Goal: Check status: Check status

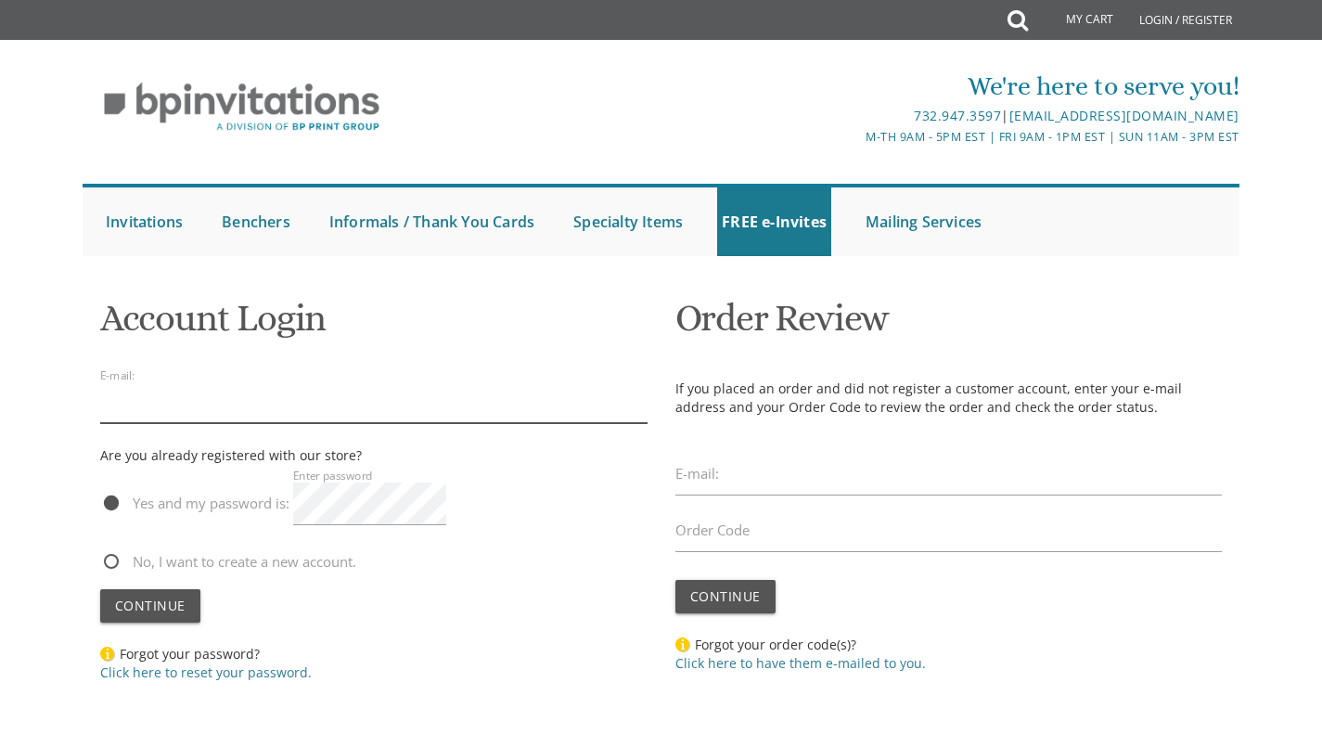
click at [243, 408] on input "email" at bounding box center [373, 401] width 547 height 43
type input "stendler1@gmail.com"
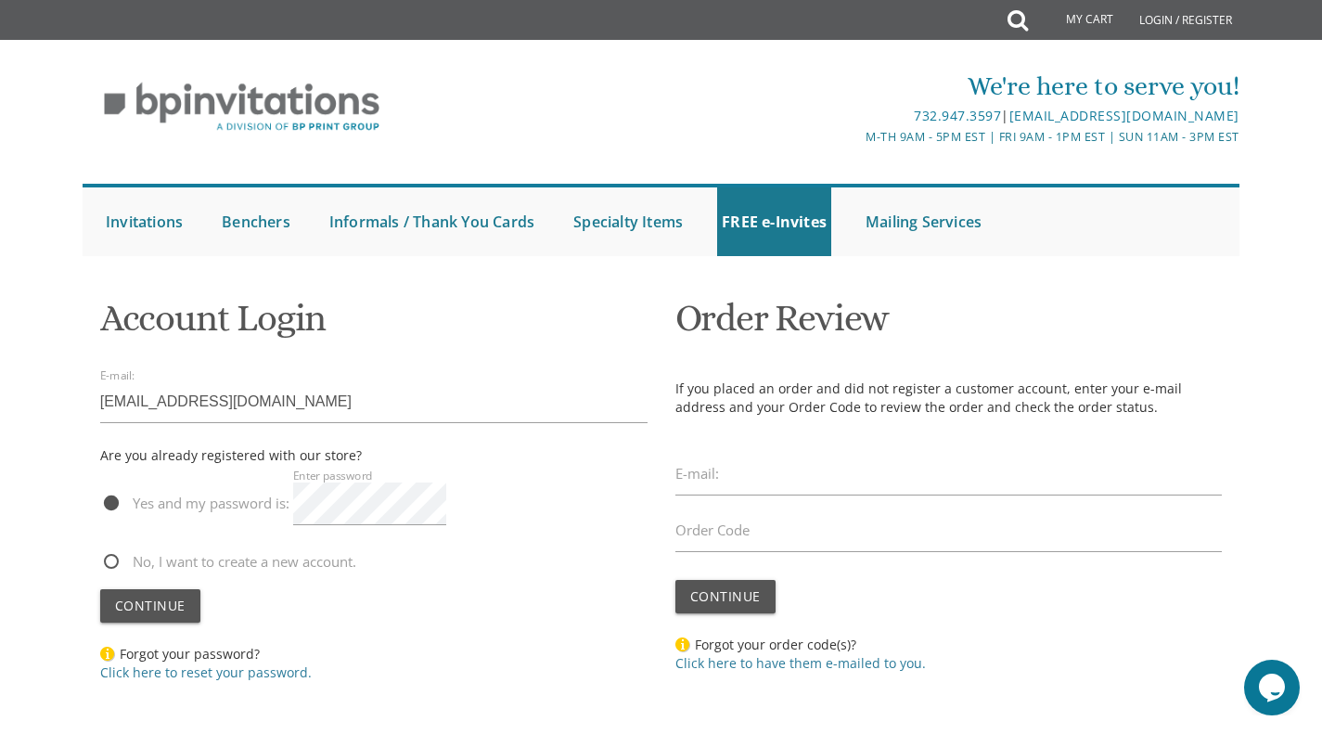
click at [148, 603] on span "Continue" at bounding box center [150, 605] width 71 height 18
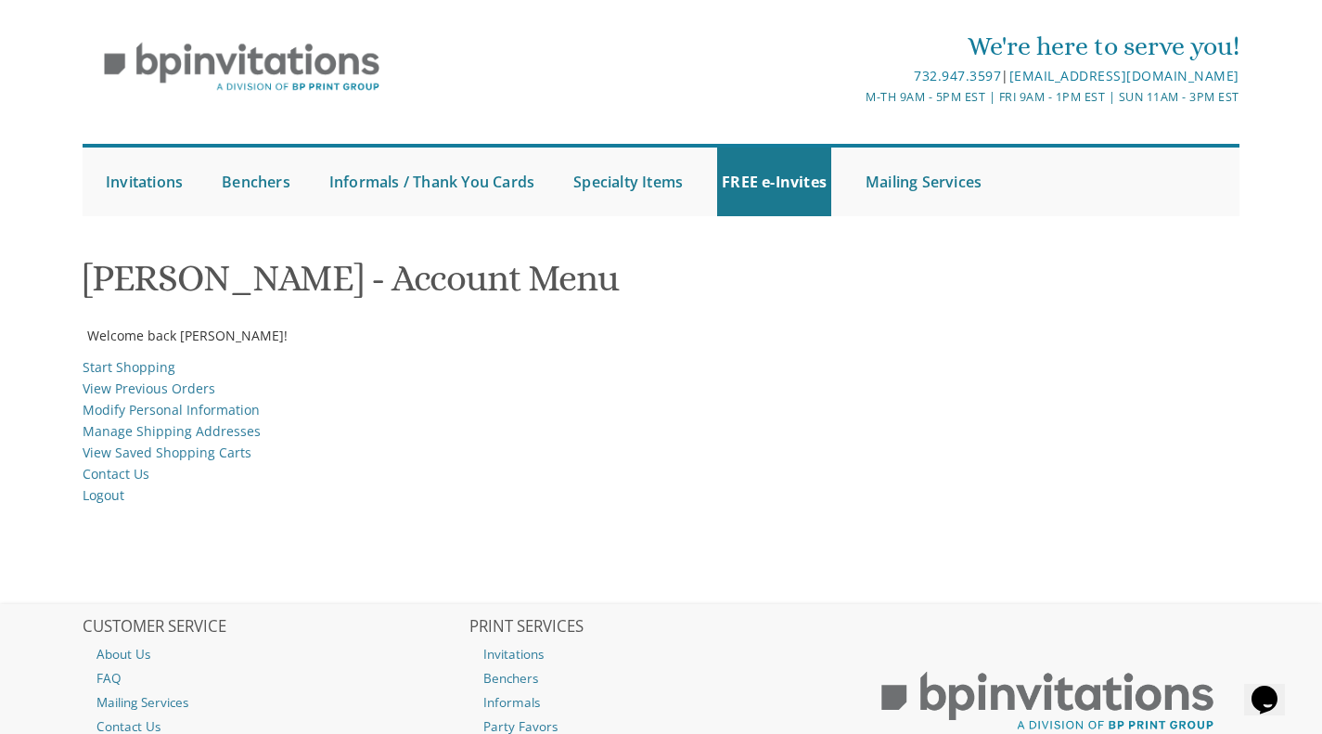
scroll to position [38, 0]
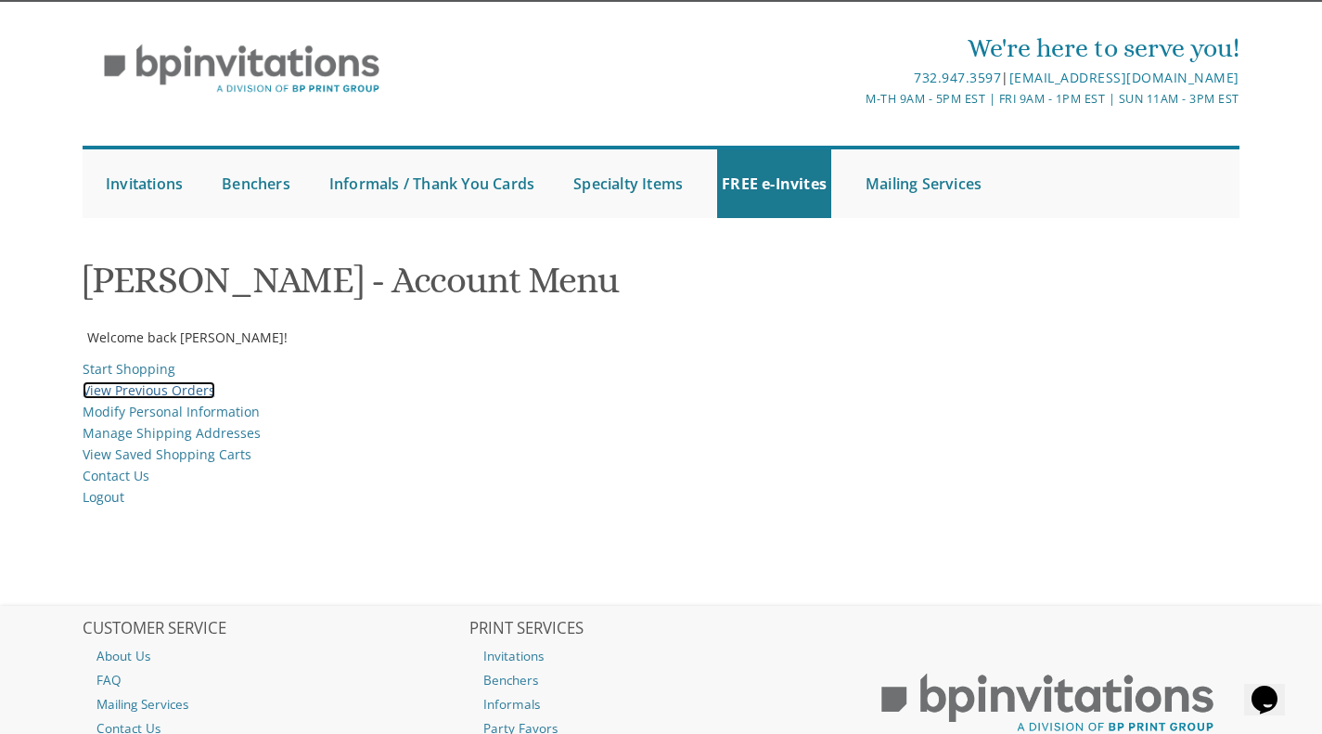
click at [112, 395] on link "View Previous Orders" at bounding box center [149, 390] width 133 height 18
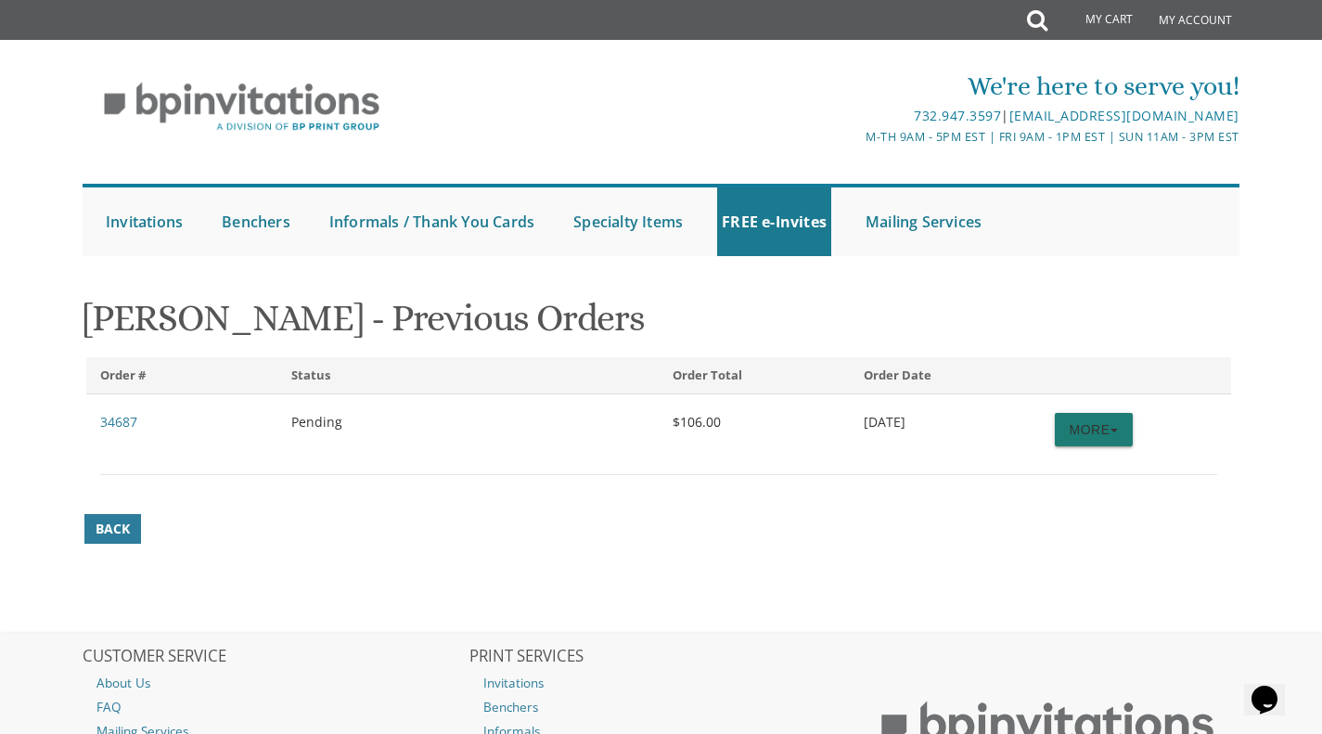
click at [1114, 430] on span "button" at bounding box center [1113, 431] width 7 height 4
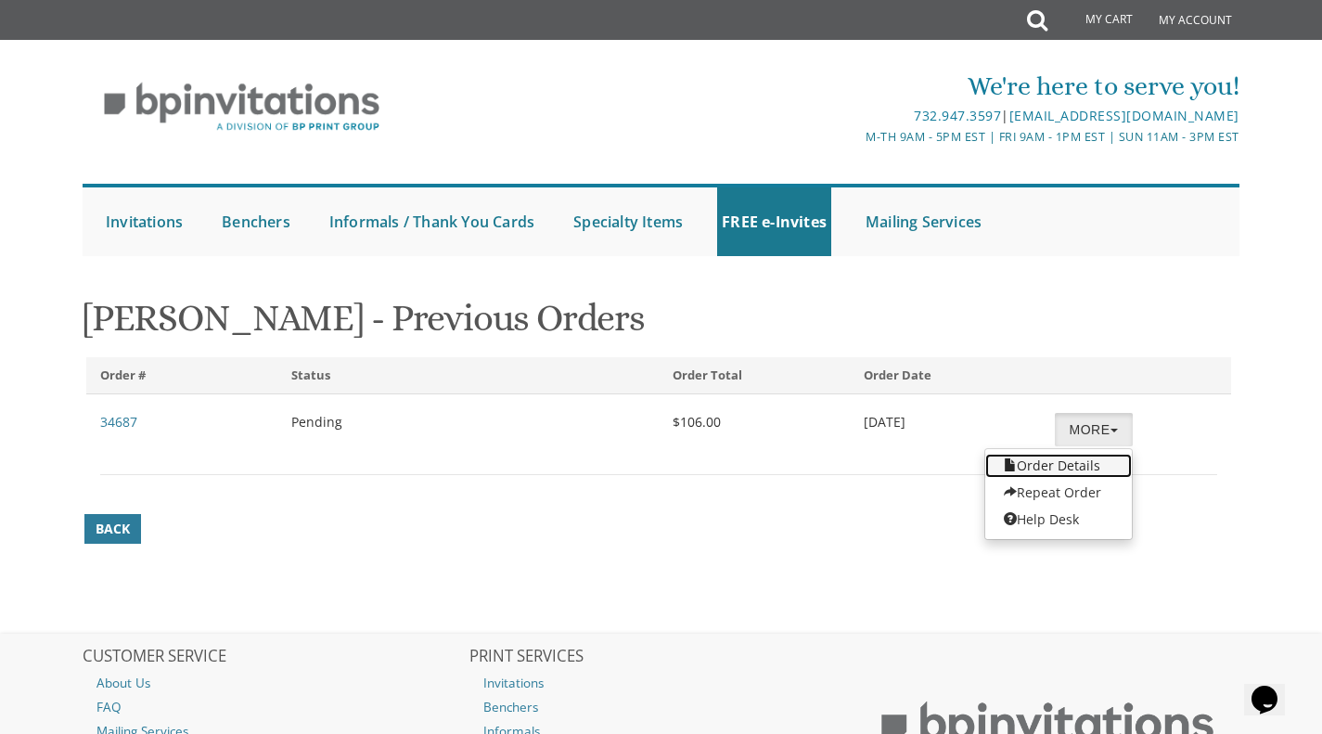
click at [1084, 463] on link "Order Details" at bounding box center [1058, 466] width 147 height 24
